Goal: Navigation & Orientation: Find specific page/section

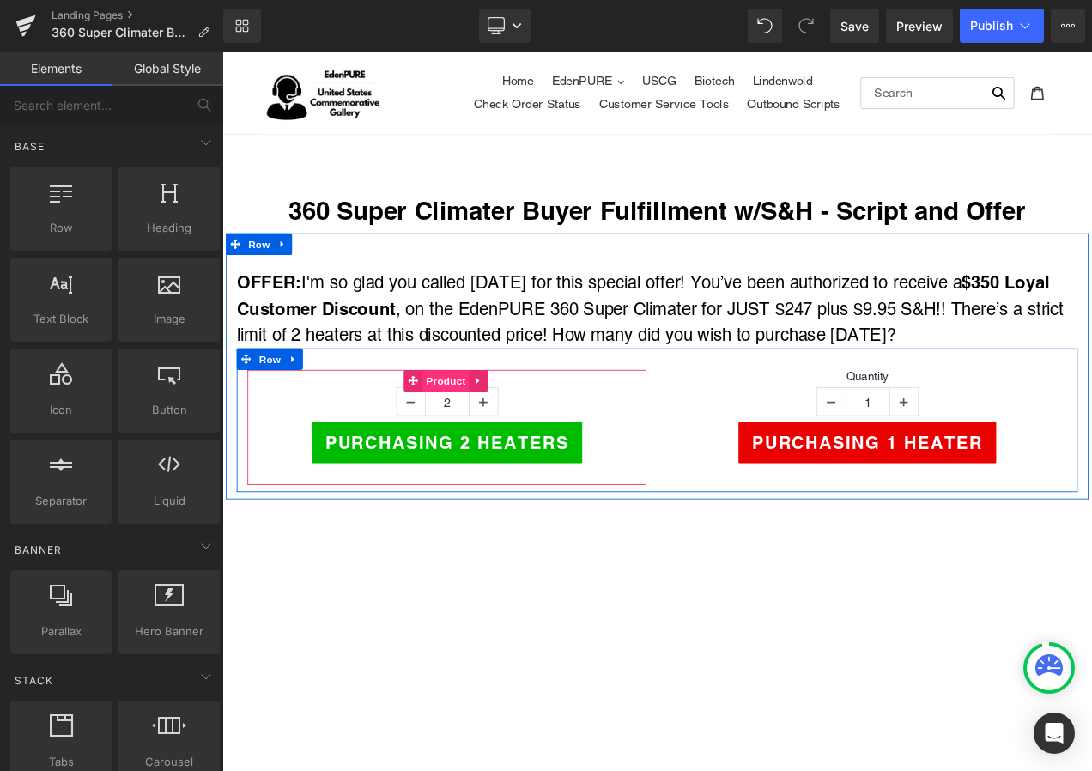
click at [474, 438] on span "Product" at bounding box center [490, 446] width 56 height 26
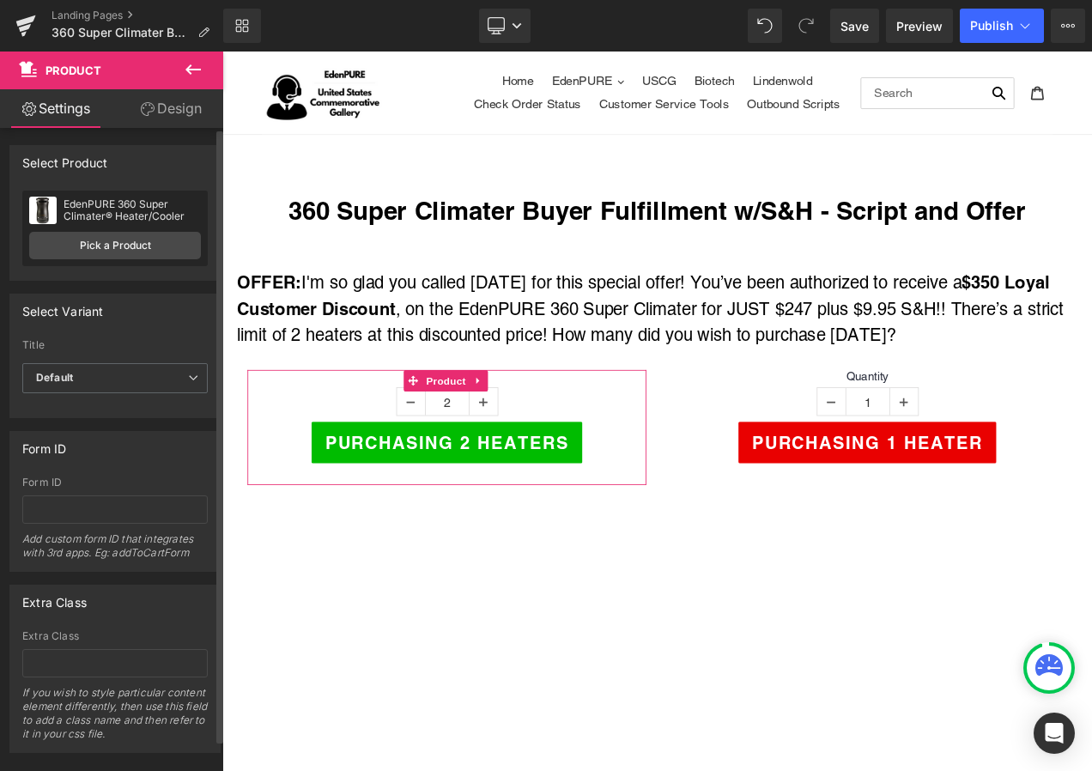
click at [131, 263] on div "EdenPURE 360 Super Climater® Heater/Cooler EdenPURE 360 Super Climater® Heater/…" at bounding box center [114, 229] width 185 height 76
click at [130, 252] on link "Pick a Product" at bounding box center [115, 245] width 172 height 27
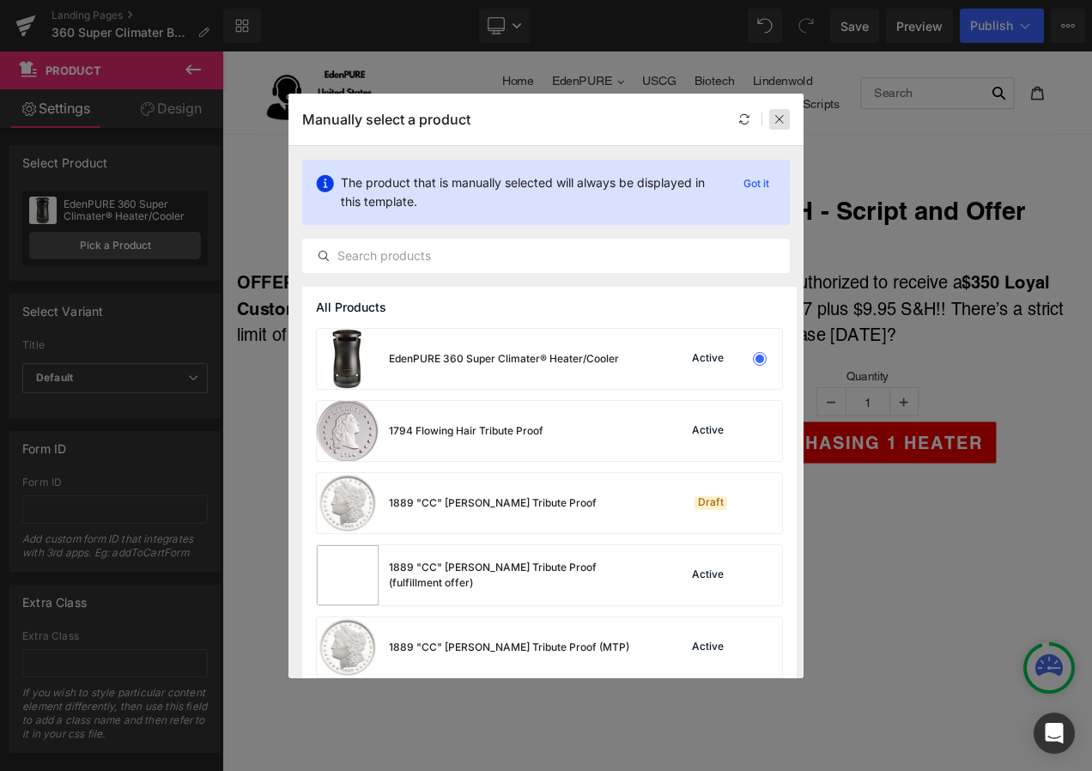
drag, startPoint x: 777, startPoint y: 115, endPoint x: 637, endPoint y: 49, distance: 154.8
click at [777, 115] on icon at bounding box center [780, 119] width 12 height 12
